Goal: Task Accomplishment & Management: Manage account settings

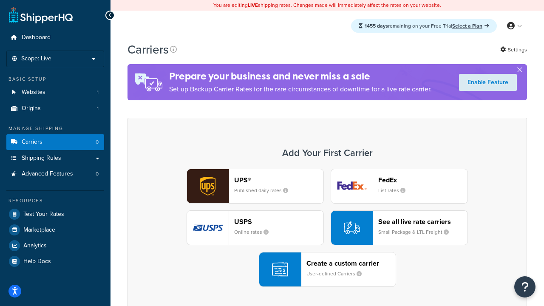
click at [327, 228] on div "UPS® Published daily rates FedEx List rates USPS Online rates See all live rate…" at bounding box center [327, 228] width 382 height 118
click at [423, 180] on header "FedEx" at bounding box center [422, 180] width 89 height 8
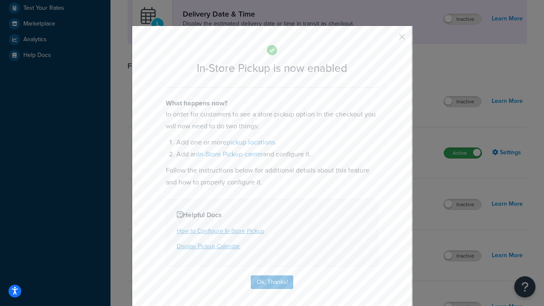
scroll to position [239, 0]
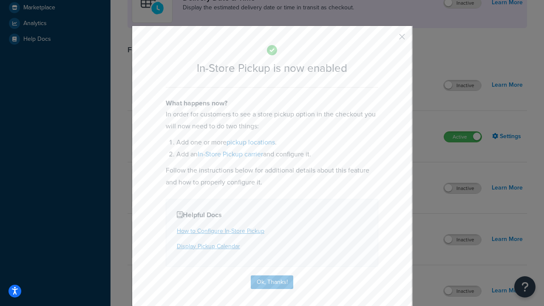
click at [389, 40] on button "button" at bounding box center [390, 40] width 2 height 2
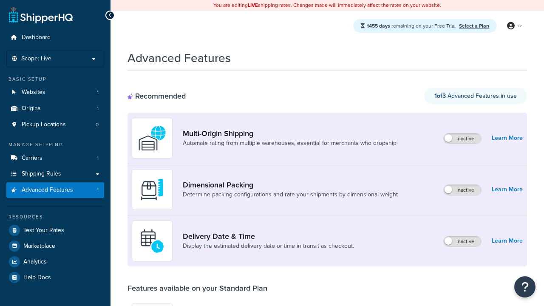
scroll to position [222, 0]
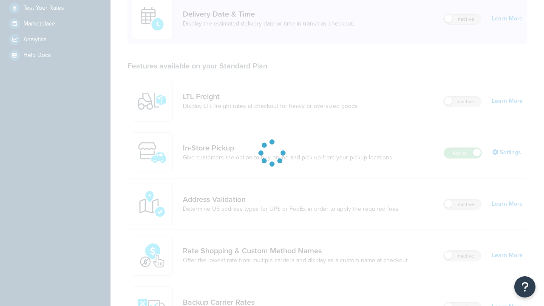
scroll to position [0, 0]
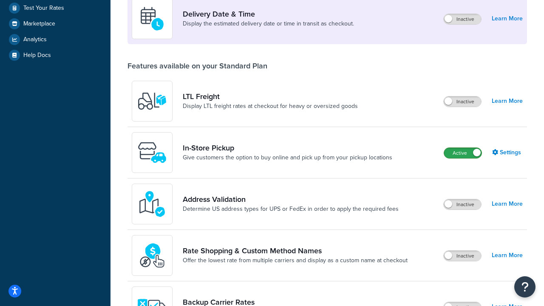
click at [463, 153] on label "Active" at bounding box center [462, 153] width 37 height 10
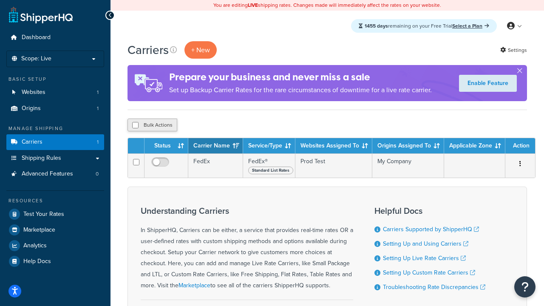
click at [135, 125] on input "checkbox" at bounding box center [135, 125] width 6 height 6
checkbox input "true"
click at [226, 125] on button "Delete" at bounding box center [226, 125] width 29 height 13
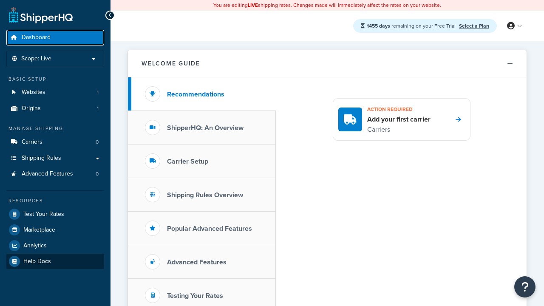
click at [36, 37] on span "Dashboard" at bounding box center [36, 37] width 29 height 7
click at [37, 261] on span "Help Docs" at bounding box center [37, 261] width 28 height 7
